Goal: Navigation & Orientation: Go to known website

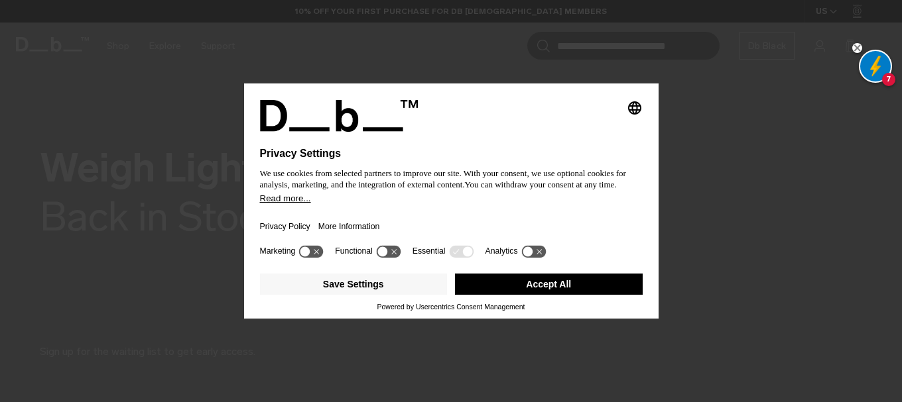
click at [588, 289] on button "Accept All" at bounding box center [549, 284] width 188 height 21
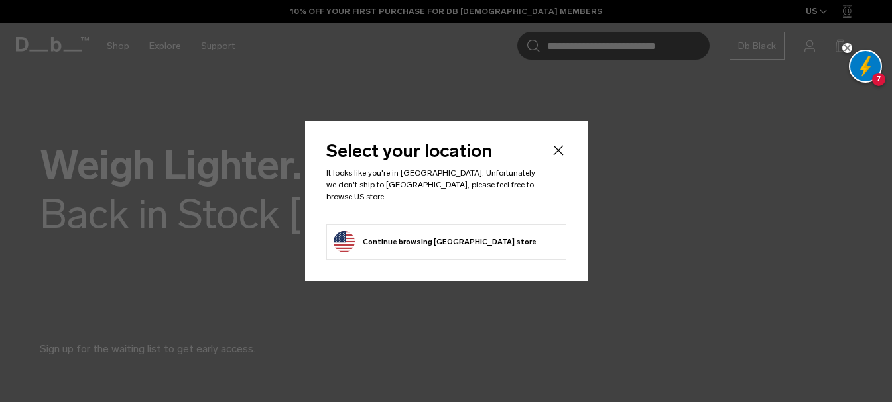
click at [560, 155] on icon "Close" at bounding box center [558, 150] width 10 height 10
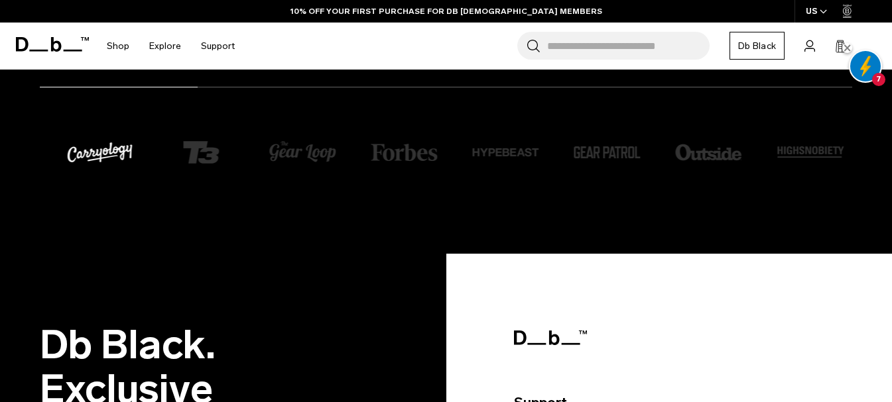
scroll to position [1896, 0]
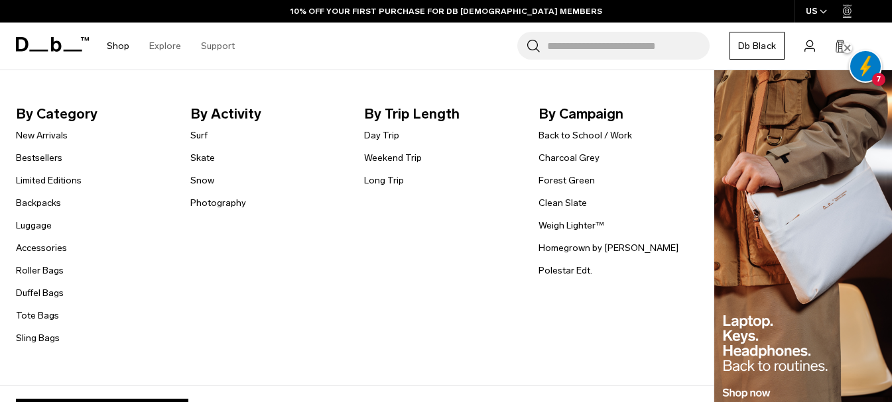
click at [113, 49] on link "Shop" at bounding box center [118, 46] width 23 height 47
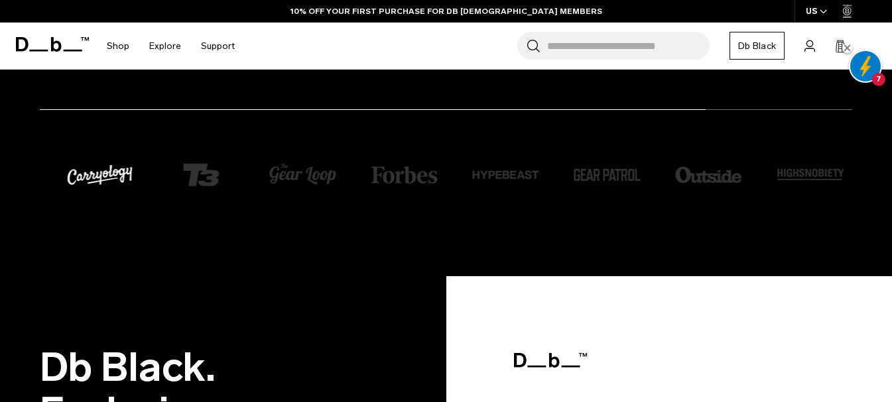
scroll to position [1951, 0]
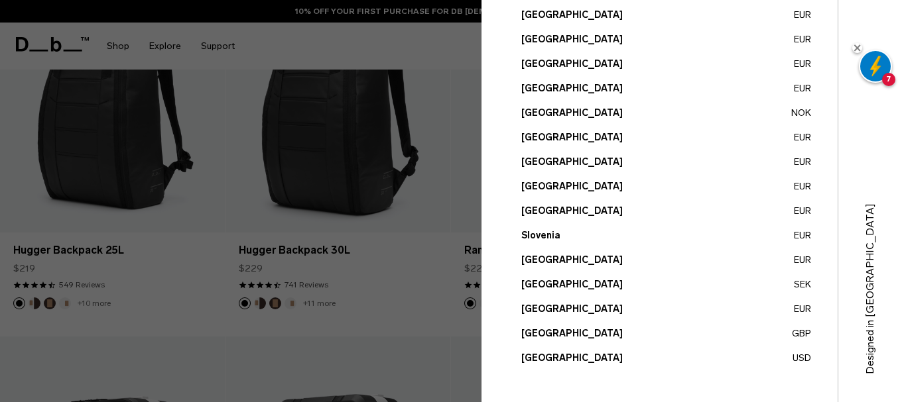
click at [593, 331] on button "[GEOGRAPHIC_DATA] GBP" at bounding box center [666, 334] width 290 height 14
